Goal: Information Seeking & Learning: Find specific fact

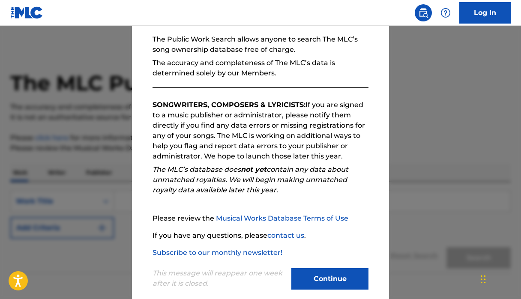
scroll to position [93, 0]
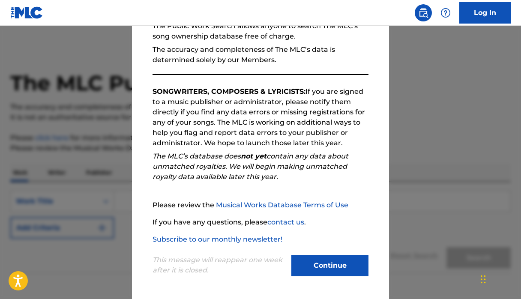
click at [352, 254] on div "This message will reappear one week after it is closed. Continue" at bounding box center [261, 262] width 216 height 34
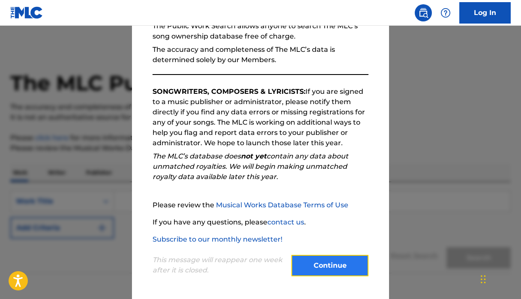
click at [347, 265] on button "Continue" at bounding box center [329, 265] width 77 height 21
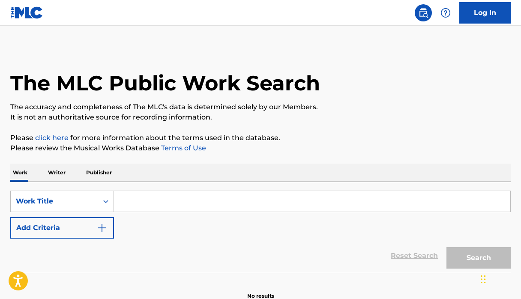
click at [219, 201] on input "Search Form" at bounding box center [312, 201] width 396 height 21
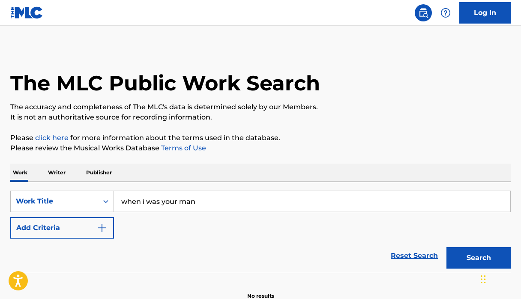
click at [446, 247] on button "Search" at bounding box center [478, 257] width 64 height 21
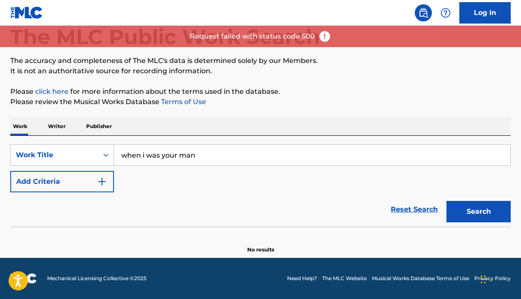
scroll to position [46, 0]
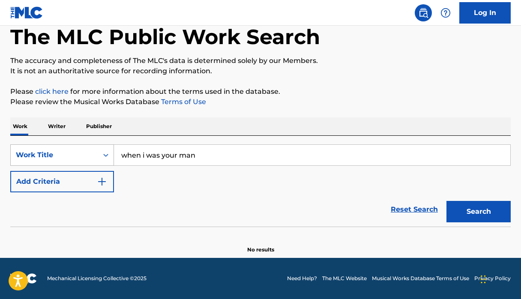
drag, startPoint x: 211, startPoint y: 155, endPoint x: 97, endPoint y: 157, distance: 114.0
click at [97, 157] on div "SearchWithCriteria45aee2f9-ef2f-485f-bbd9-649417b2cf2f Work Title when i was yo…" at bounding box center [260, 154] width 500 height 21
type input "b"
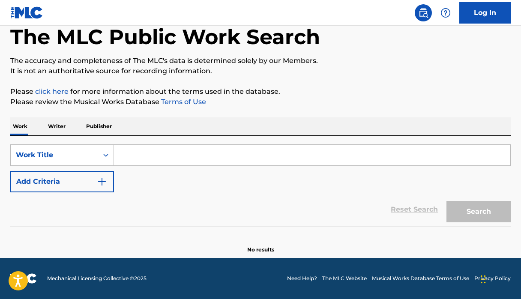
click at [60, 130] on p "Writer" at bounding box center [56, 126] width 23 height 18
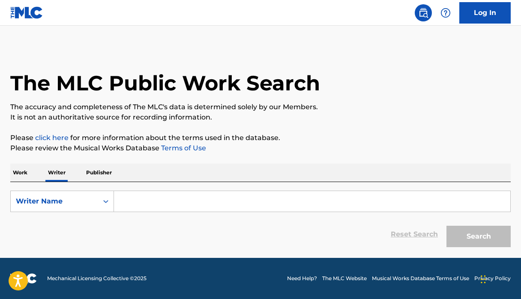
click at [187, 199] on input "Search Form" at bounding box center [312, 201] width 396 height 21
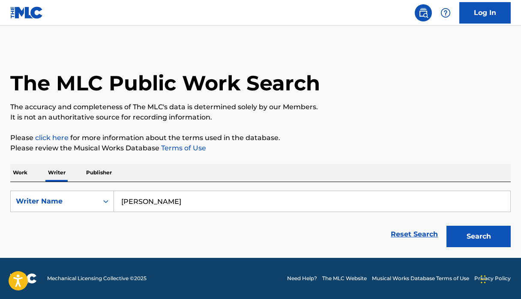
type input "bruno mars"
click at [446, 226] on button "Search" at bounding box center [478, 236] width 64 height 21
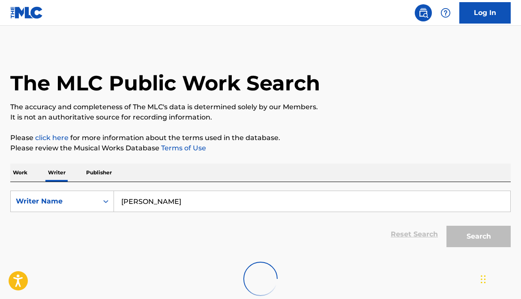
scroll to position [34, 0]
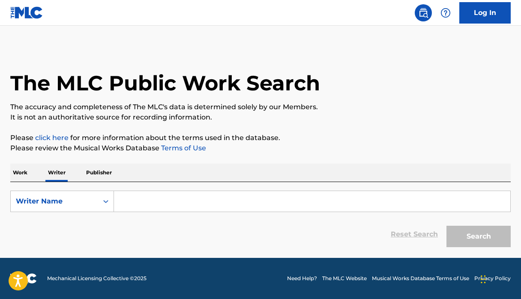
click at [213, 198] on input "Search Form" at bounding box center [312, 201] width 396 height 21
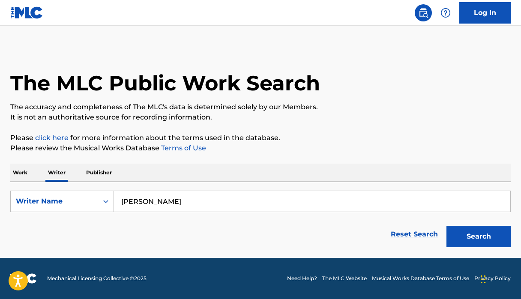
type input "[PERSON_NAME]"
click at [446, 226] on button "Search" at bounding box center [478, 236] width 64 height 21
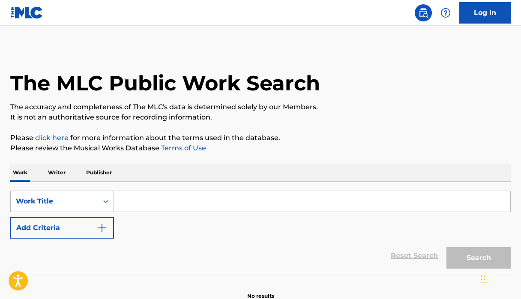
click at [89, 200] on div "Work Title" at bounding box center [62, 201] width 104 height 21
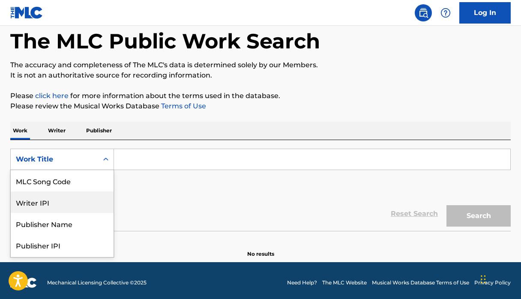
scroll to position [84, 0]
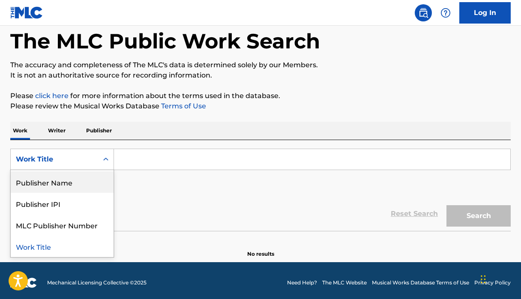
click at [96, 162] on div "Work Title" at bounding box center [54, 159] width 87 height 16
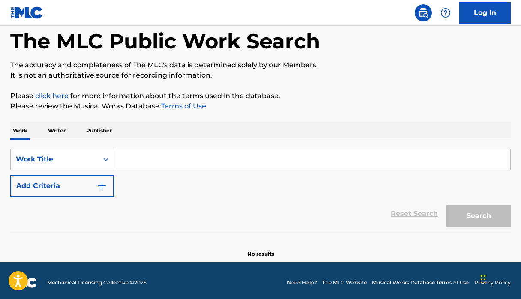
click at [70, 131] on div "Work Writer Publisher" at bounding box center [260, 131] width 500 height 18
click at [63, 131] on p "Writer" at bounding box center [56, 131] width 23 height 18
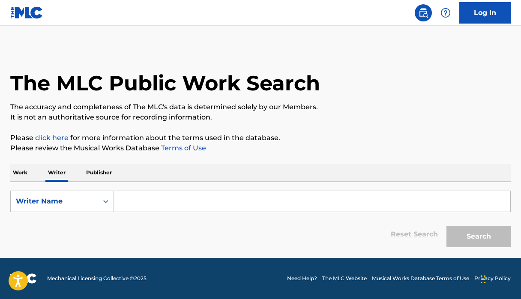
click at [132, 192] on input "Search Form" at bounding box center [312, 201] width 396 height 21
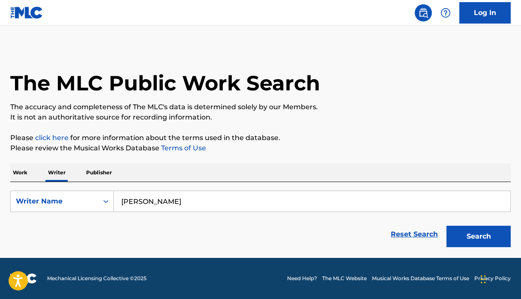
type input "miley cyrus"
click at [446, 226] on button "Search" at bounding box center [478, 236] width 64 height 21
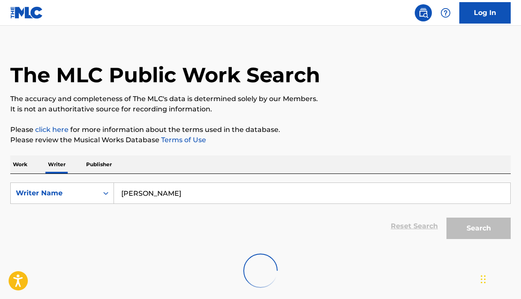
scroll to position [9, 0]
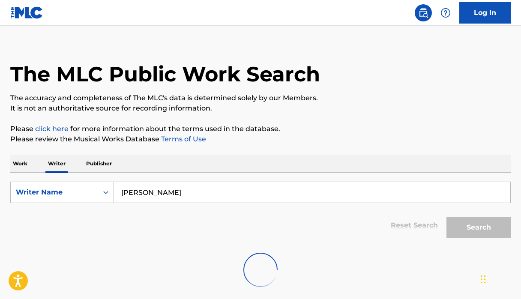
click at [108, 162] on p "Publisher" at bounding box center [99, 164] width 31 height 18
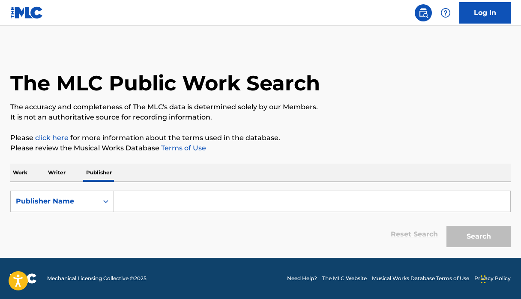
click at [69, 170] on div "Work Writer Publisher" at bounding box center [260, 173] width 500 height 18
click at [56, 170] on p "Writer" at bounding box center [56, 173] width 23 height 18
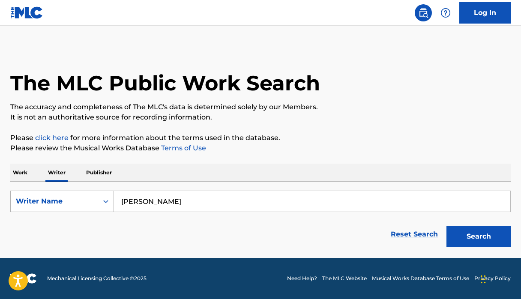
click at [106, 204] on icon "Search Form" at bounding box center [106, 201] width 9 height 9
click at [27, 174] on p "Work" at bounding box center [20, 173] width 20 height 18
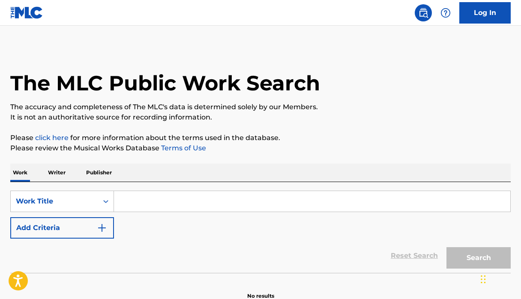
click at [156, 208] on input "Search Form" at bounding box center [312, 201] width 396 height 21
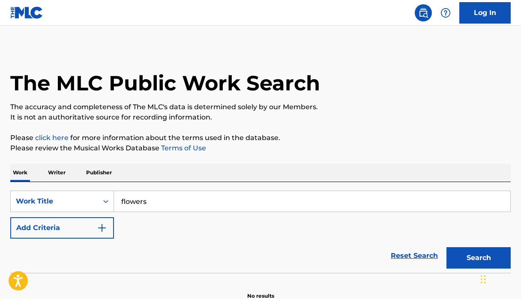
type input "flowers"
click at [446, 247] on button "Search" at bounding box center [478, 257] width 64 height 21
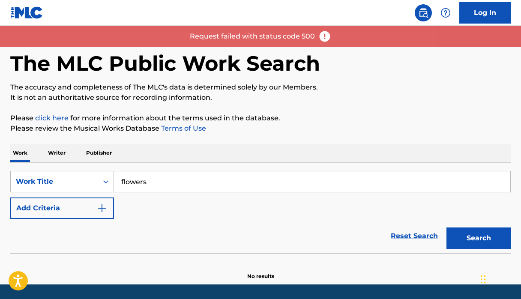
scroll to position [15, 0]
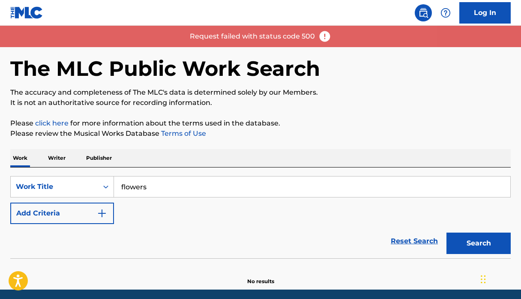
click at [320, 36] on img at bounding box center [324, 36] width 13 height 13
click at [321, 38] on img at bounding box center [324, 36] width 13 height 13
drag, startPoint x: 209, startPoint y: 36, endPoint x: 218, endPoint y: 36, distance: 9.4
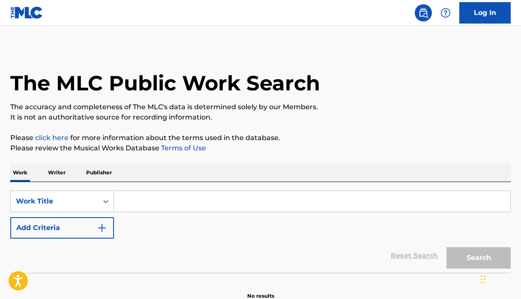
click at [156, 205] on input "Search Form" at bounding box center [312, 201] width 396 height 21
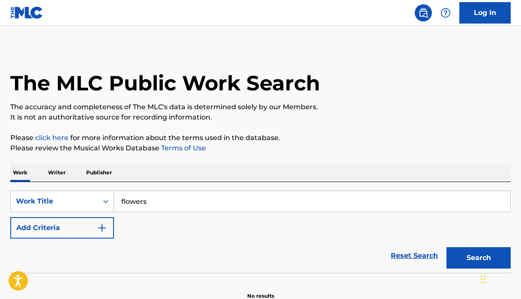
type input "flowers"
click at [446, 247] on button "Search" at bounding box center [478, 257] width 64 height 21
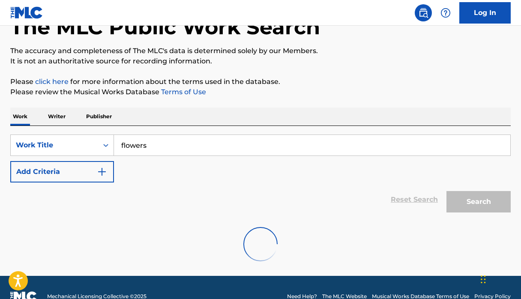
scroll to position [49, 0]
